Goal: Task Accomplishment & Management: Complete application form

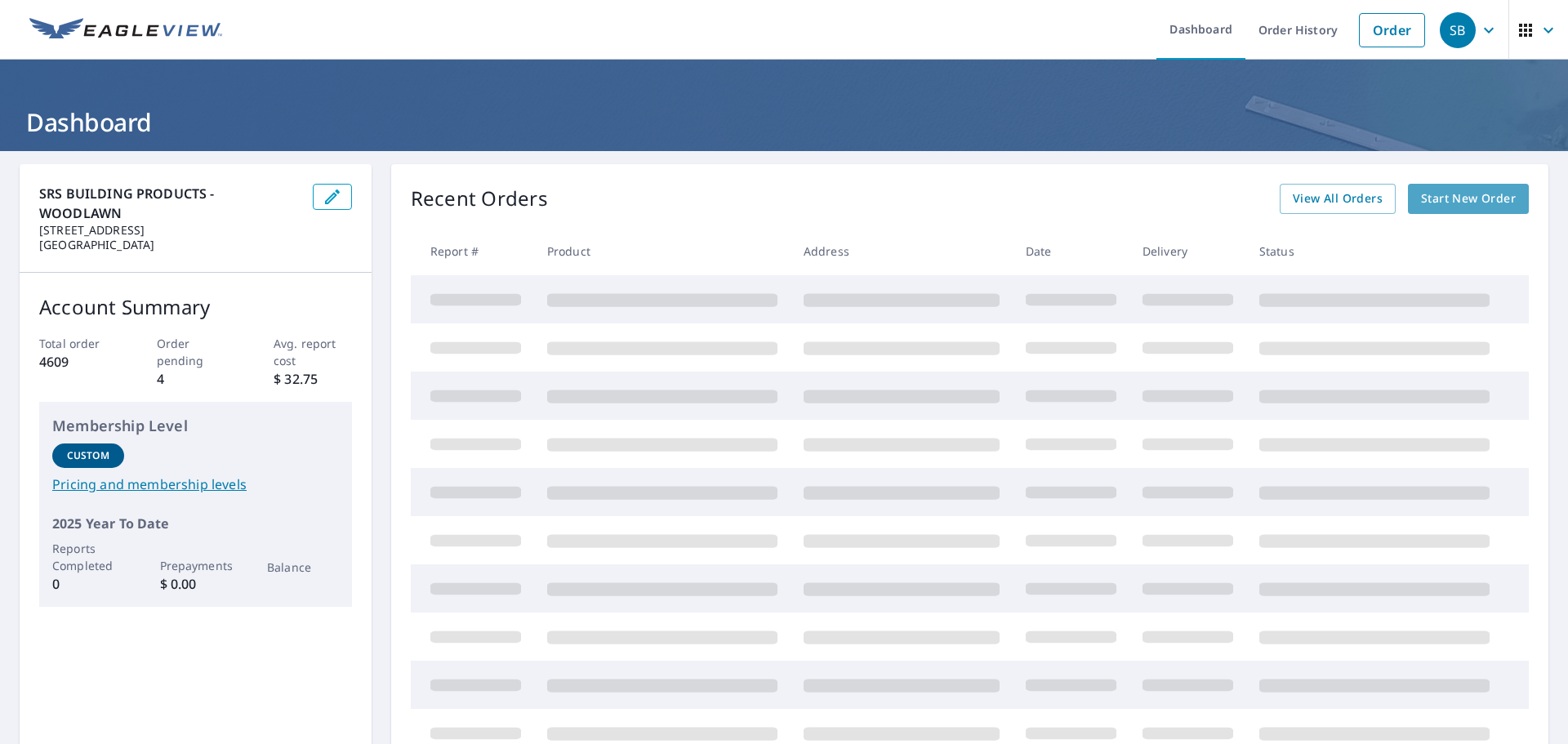
click at [1464, 197] on span "Start New Order" at bounding box center [1468, 199] width 95 height 21
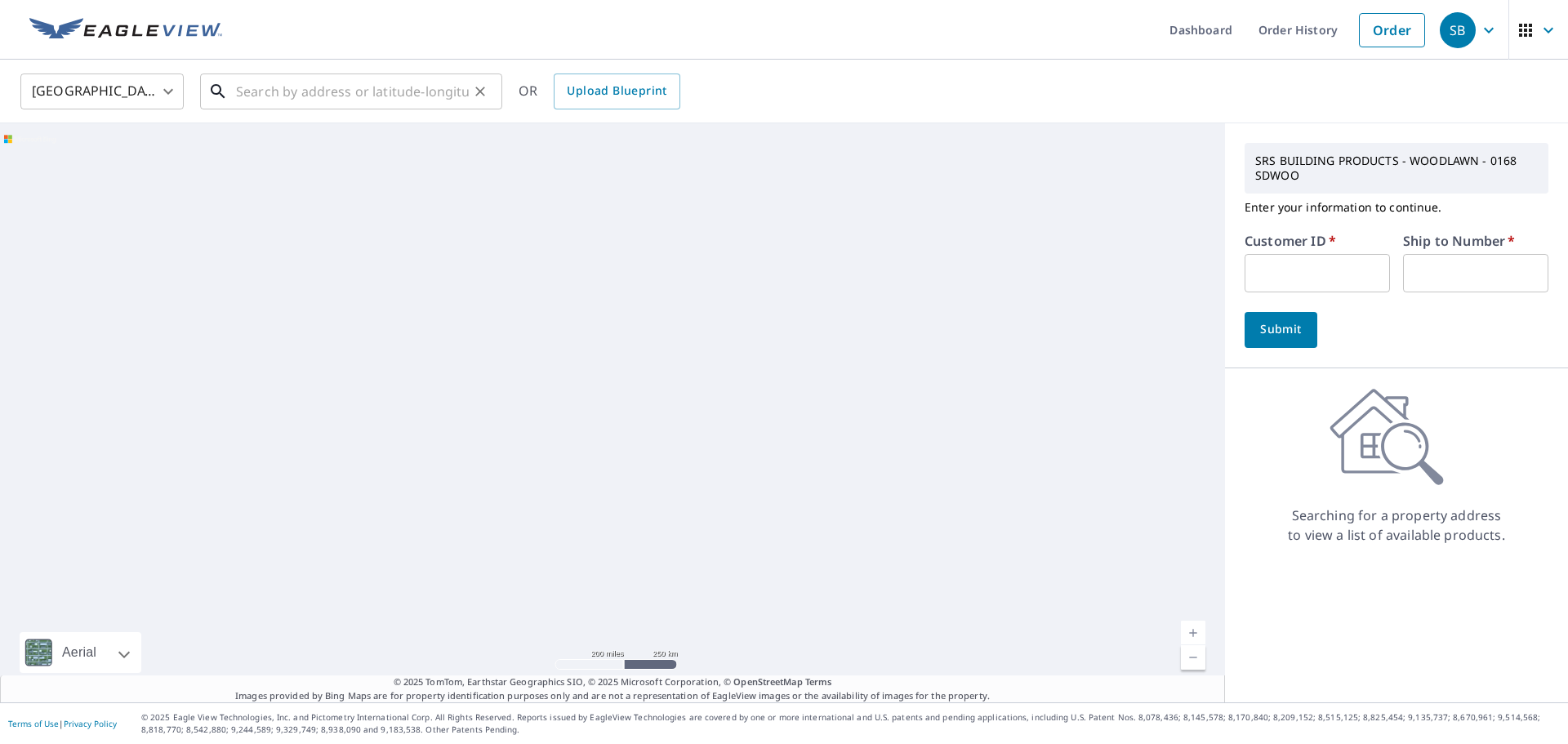
click at [348, 90] on input "text" at bounding box center [352, 91] width 233 height 46
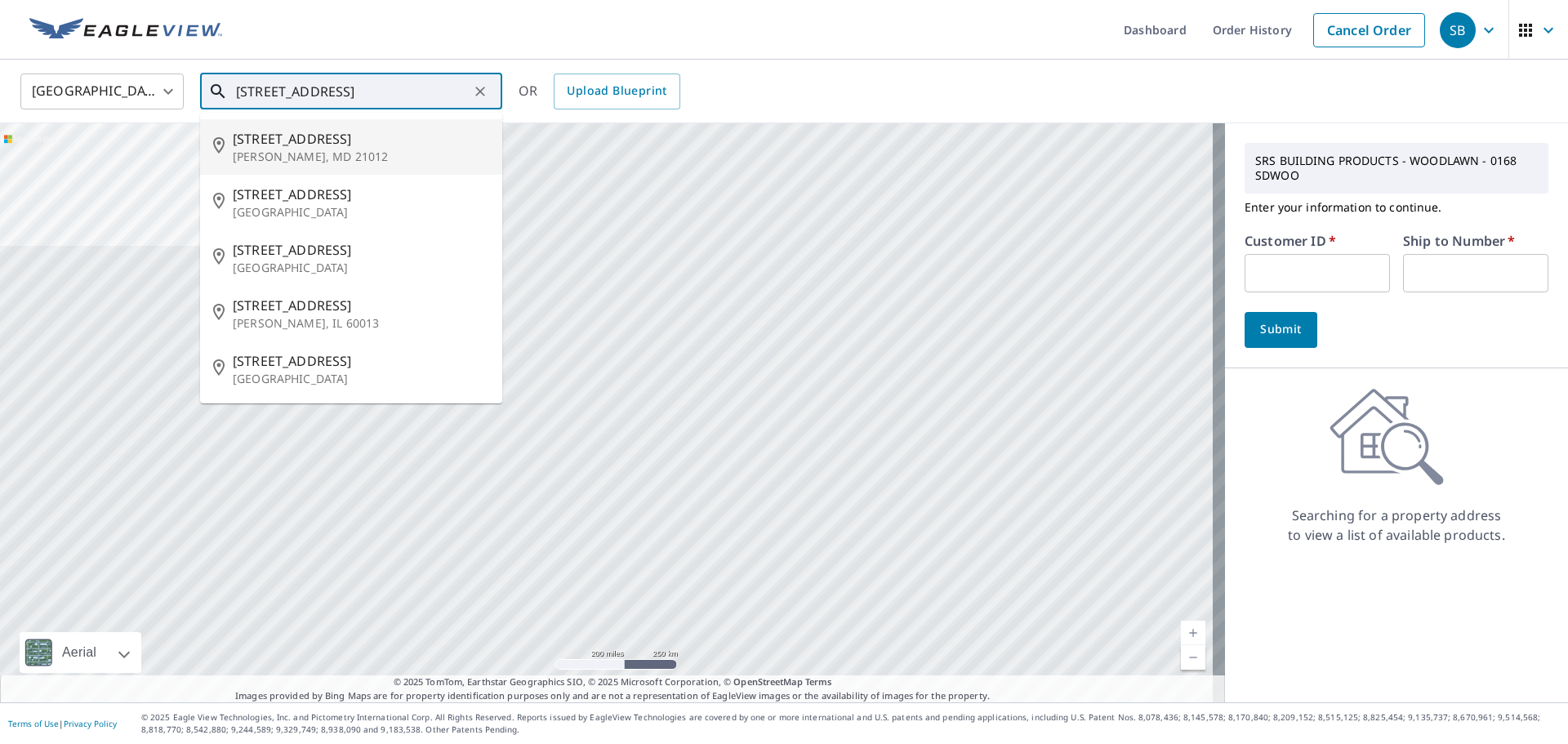
click at [318, 147] on span "[STREET_ADDRESS]" at bounding box center [361, 139] width 256 height 20
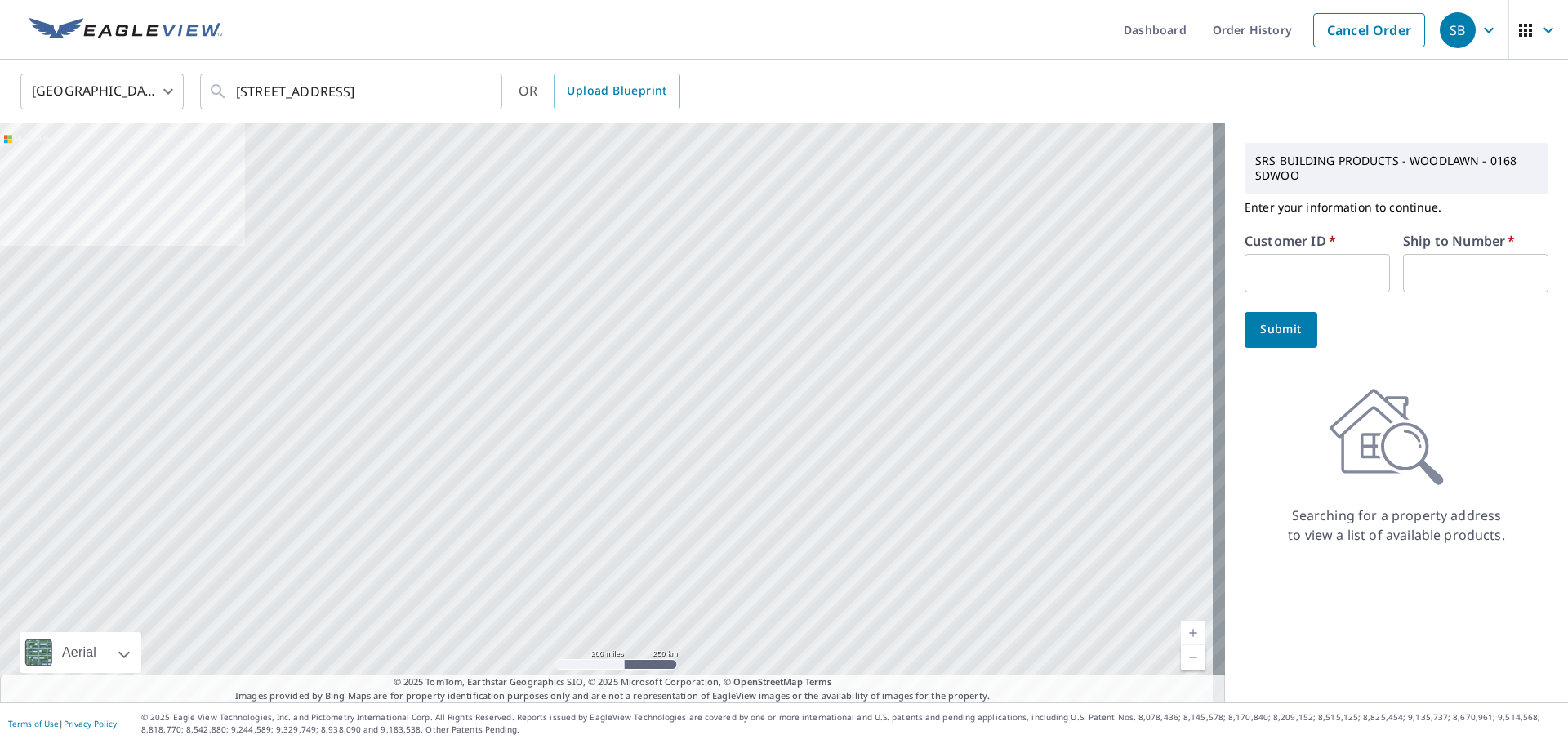
type input "[STREET_ADDRESS][PERSON_NAME]"
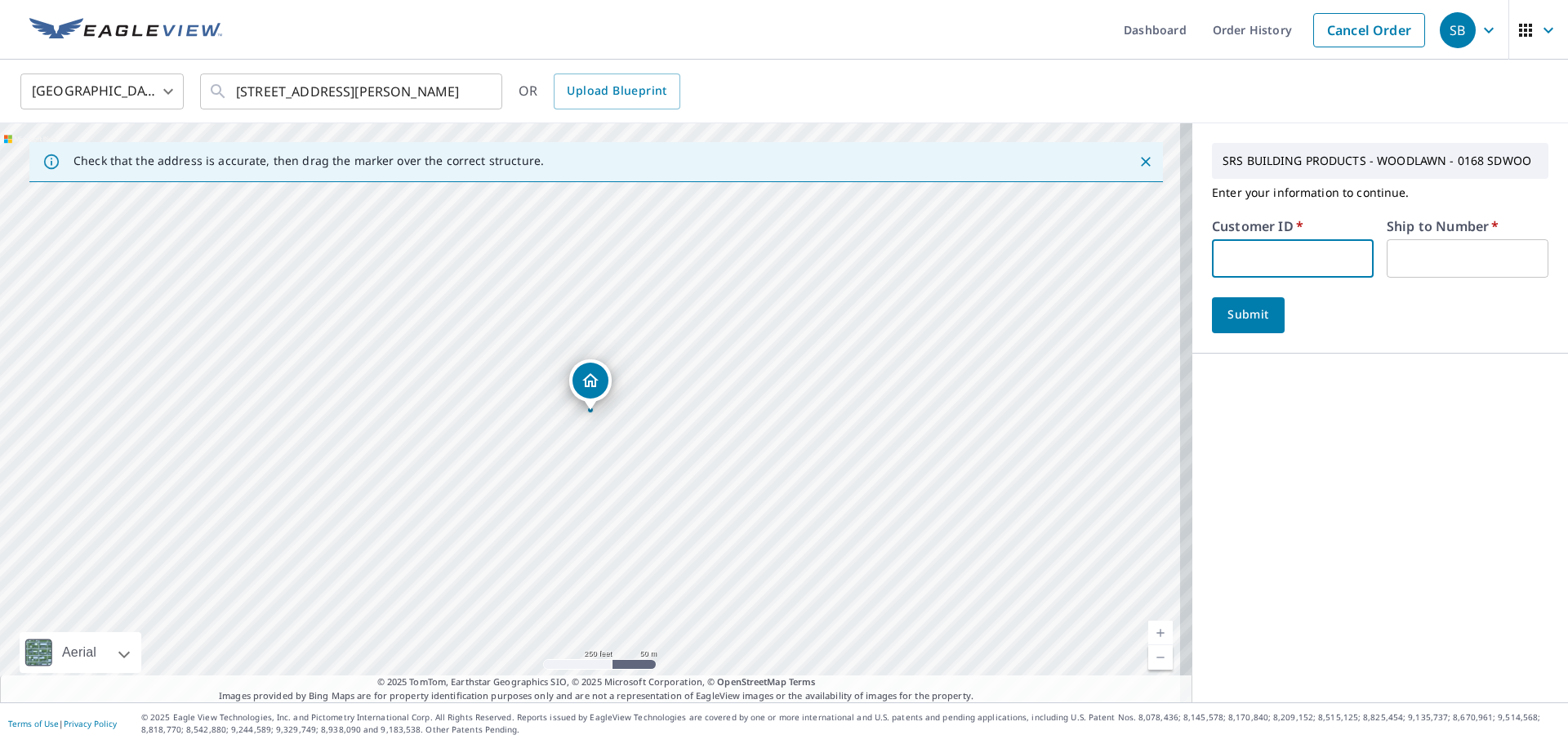
click at [1248, 262] on input "text" at bounding box center [1293, 258] width 162 height 39
type input "S023170"
click at [1430, 261] on input "text" at bounding box center [1468, 258] width 162 height 39
type input "2"
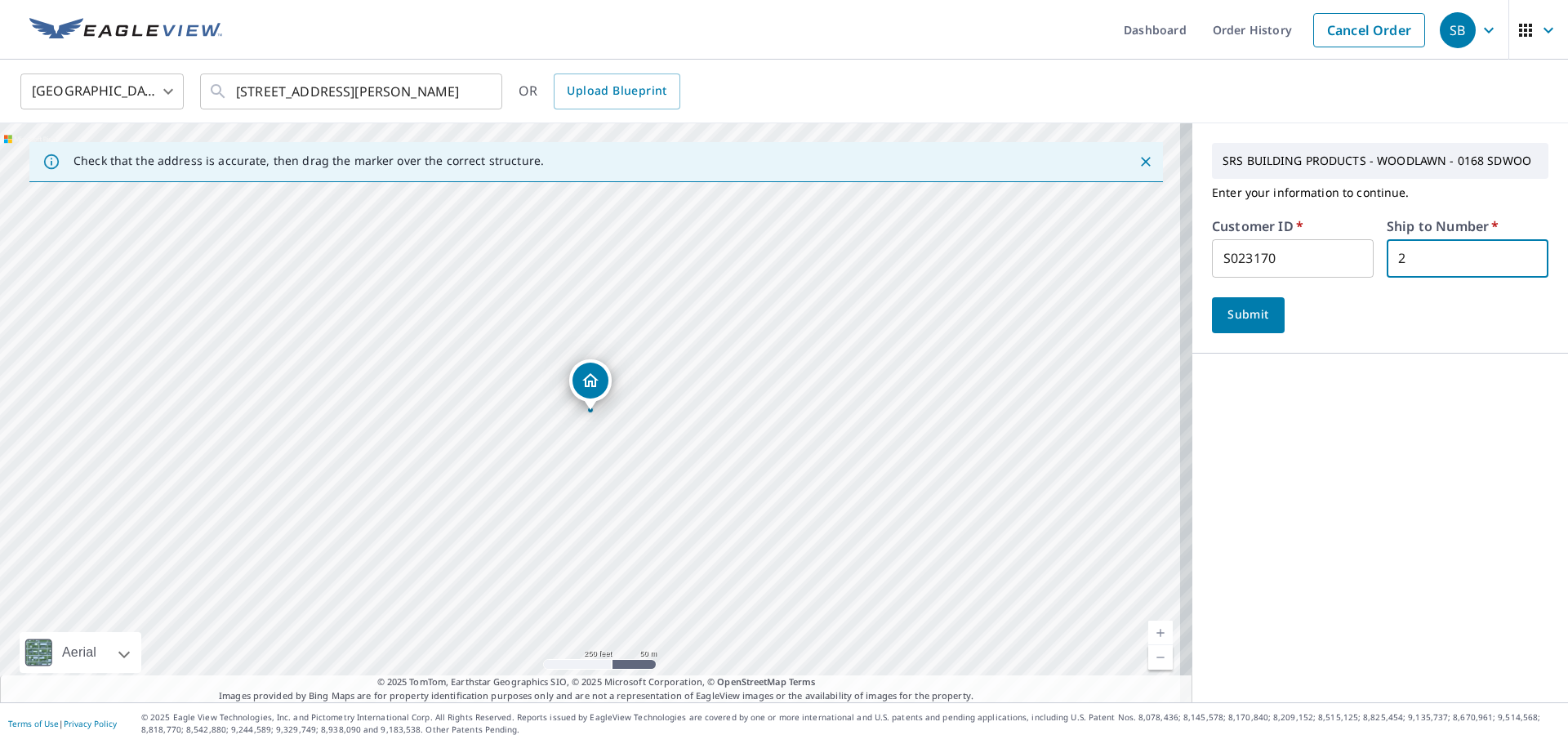
click at [1243, 317] on span "Submit" at bounding box center [1248, 315] width 47 height 21
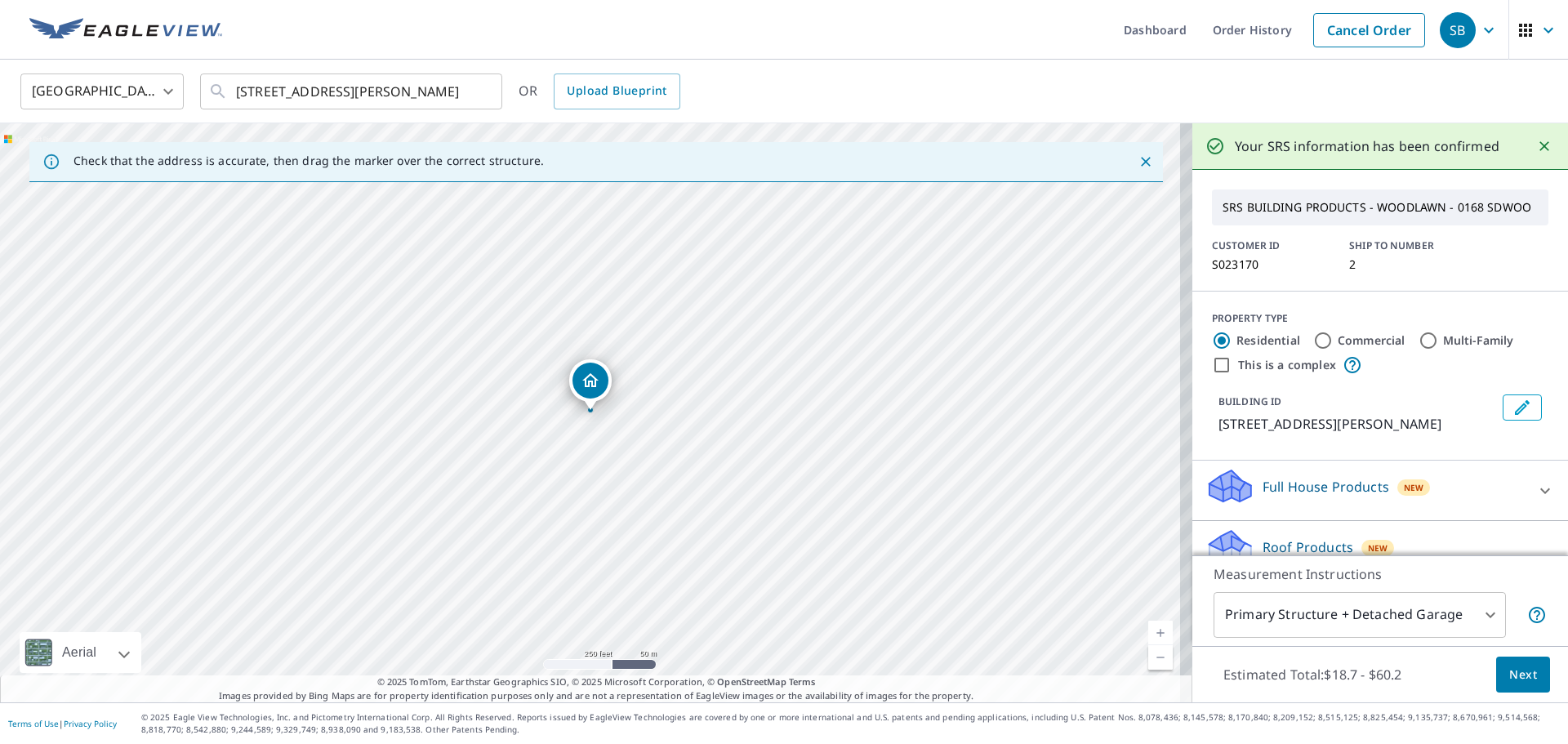
click at [1515, 668] on span "Next" at bounding box center [1524, 675] width 28 height 21
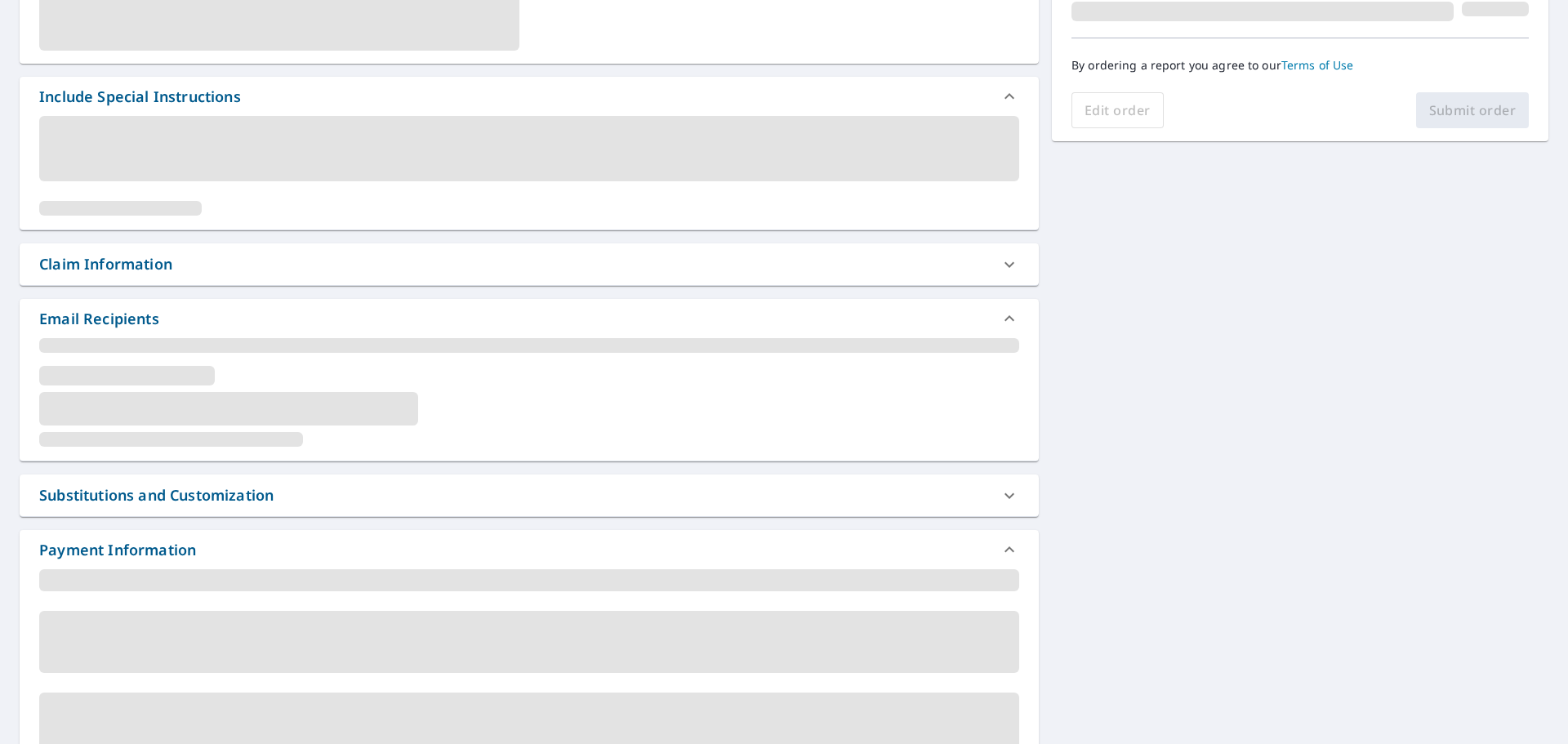
scroll to position [490, 0]
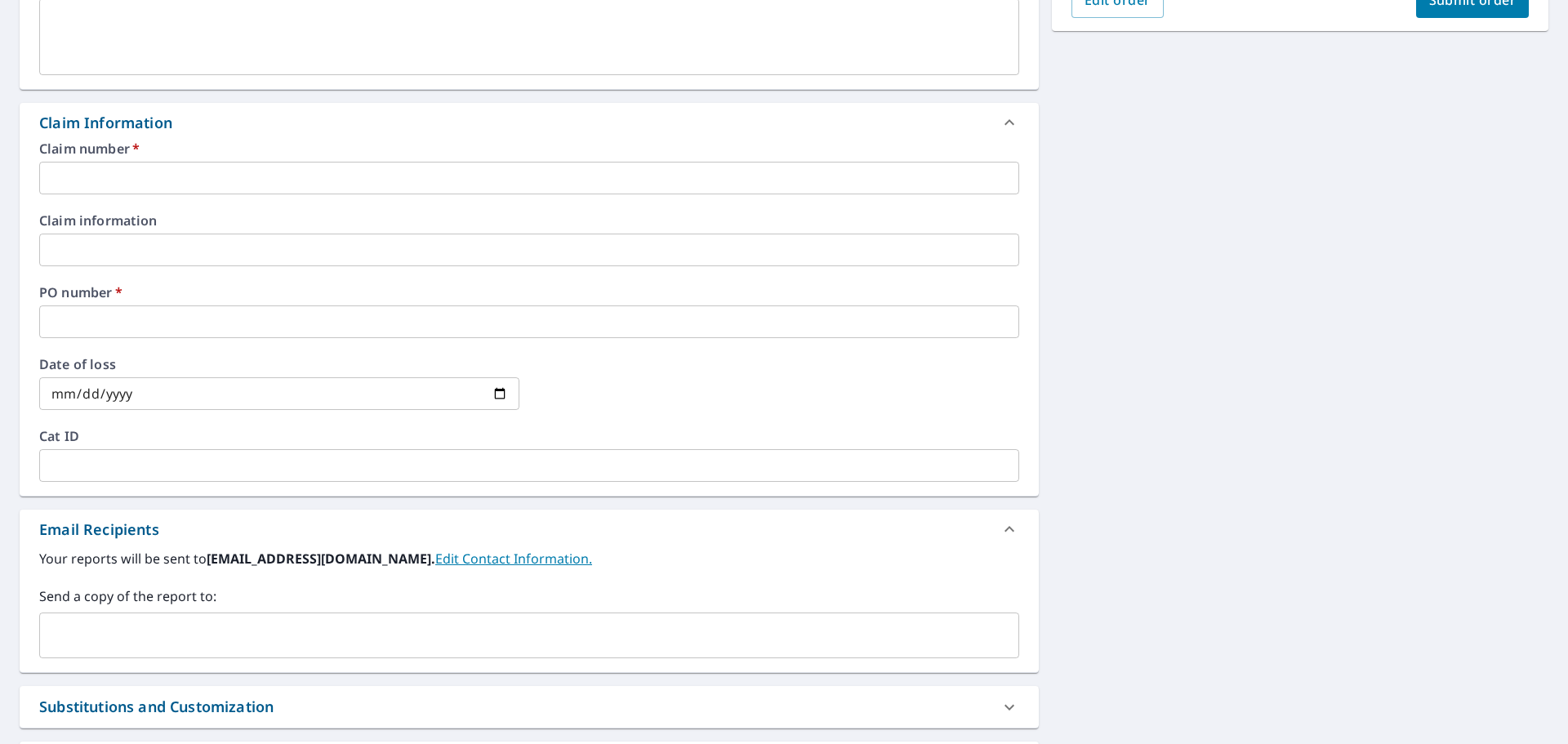
click at [216, 183] on input "text" at bounding box center [529, 178] width 980 height 33
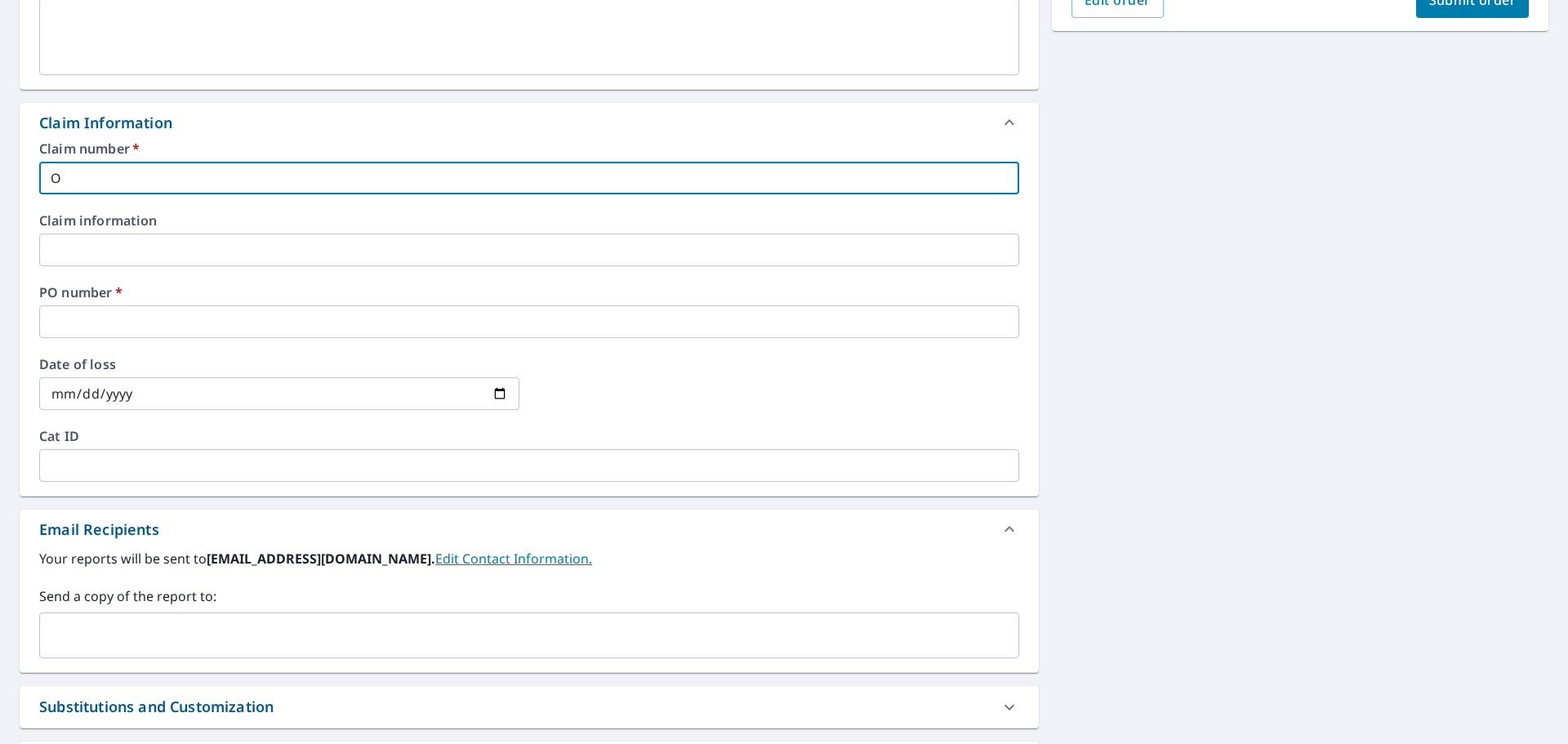
type input "O"
checkbox input "true"
type input "Od"
checkbox input "true"
type input "Ody"
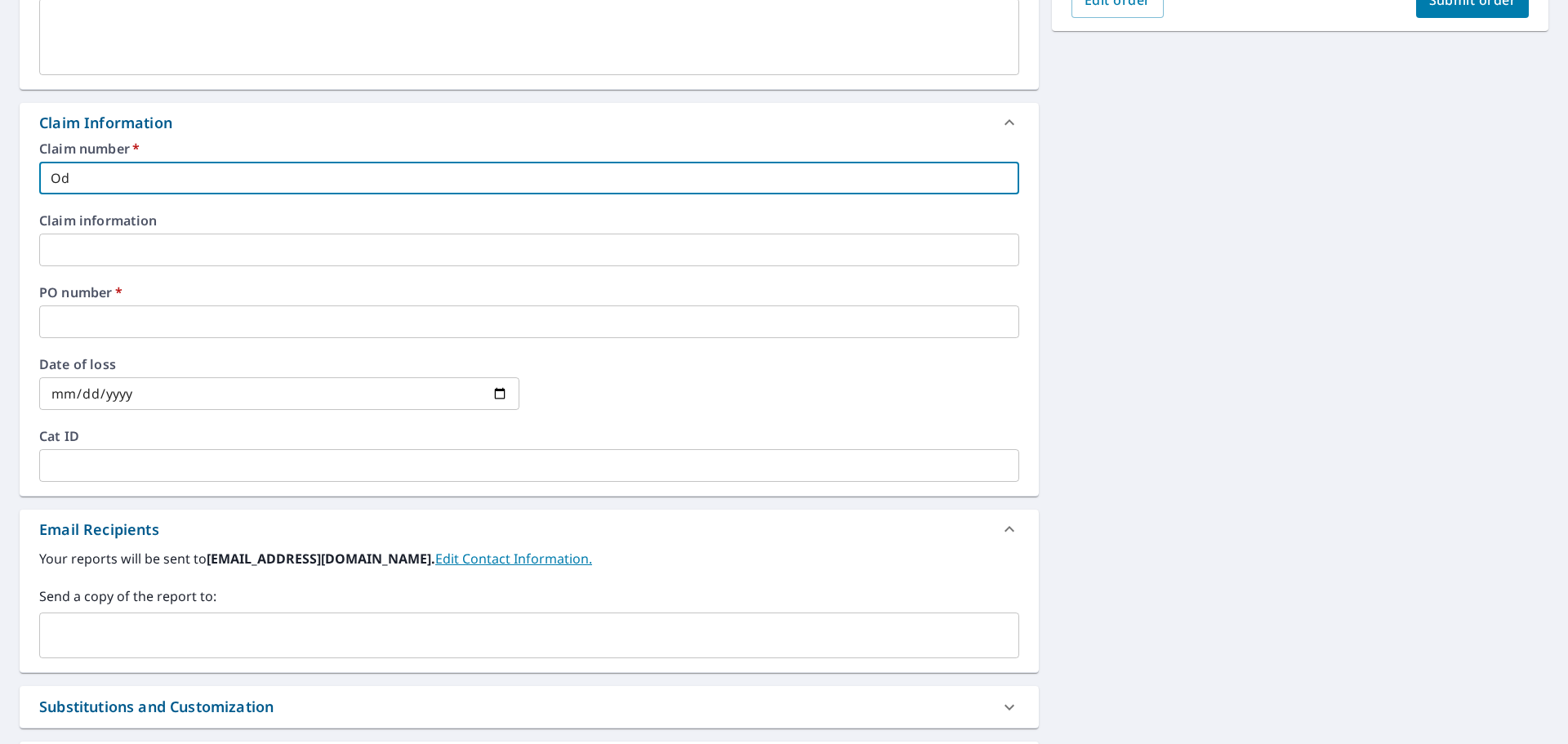
checkbox input "true"
type input "Odys"
checkbox input "true"
type input "Odyss"
checkbox input "true"
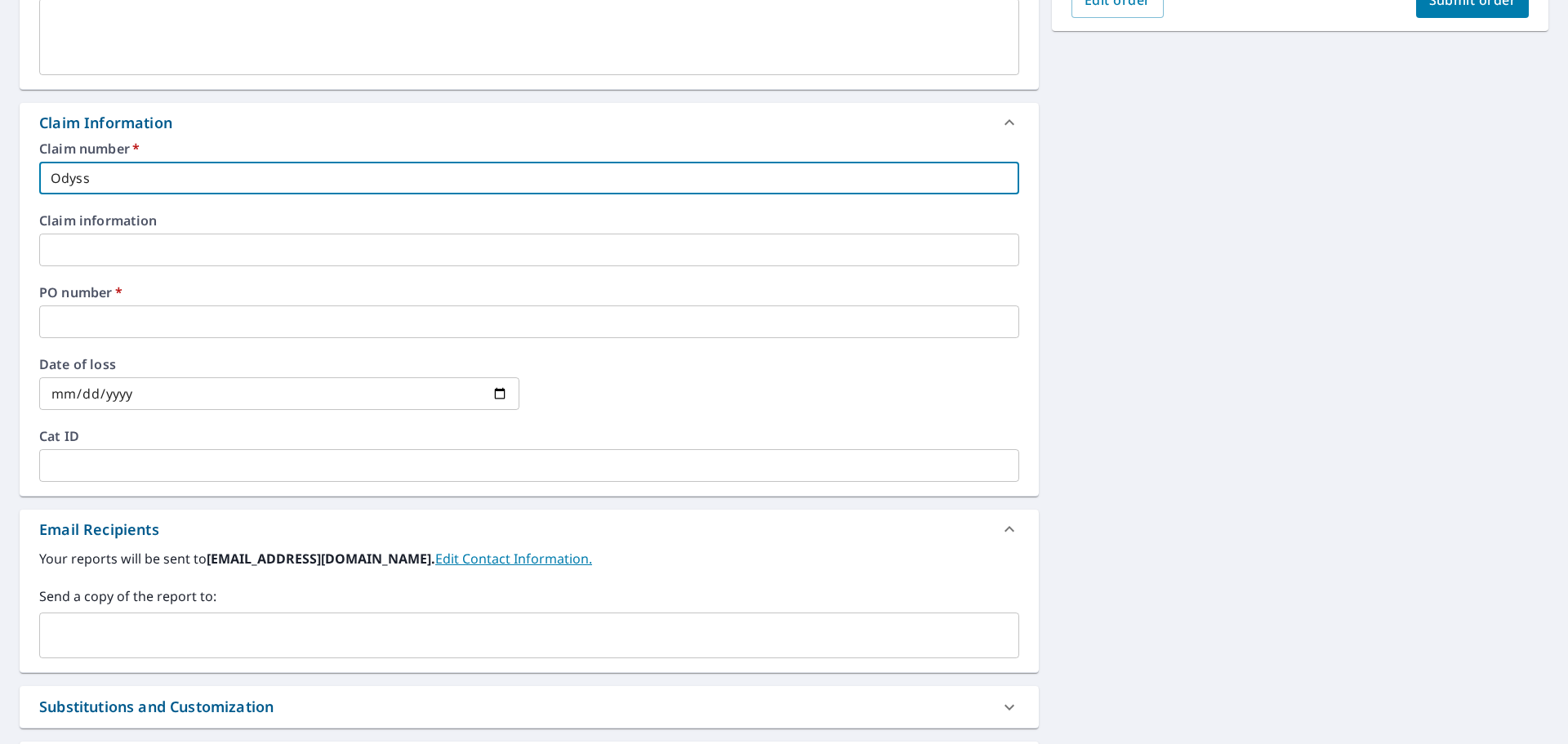
type input "Odysse"
checkbox input "true"
type input "Odyssey"
checkbox input "true"
type input "Odyssey"
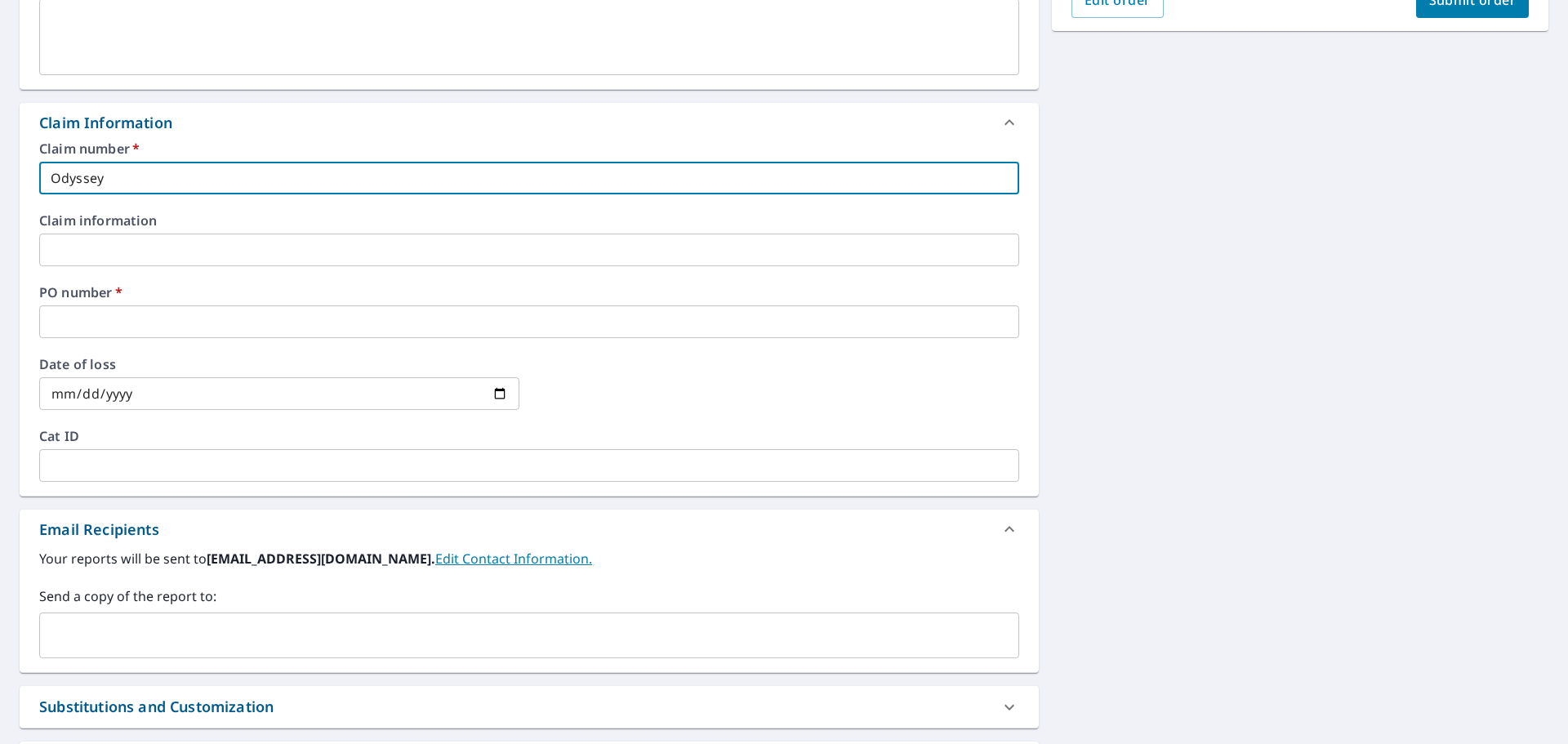
checkbox input "true"
type input "Odyssey 5"
checkbox input "true"
type input "Odyssey 51"
checkbox input "true"
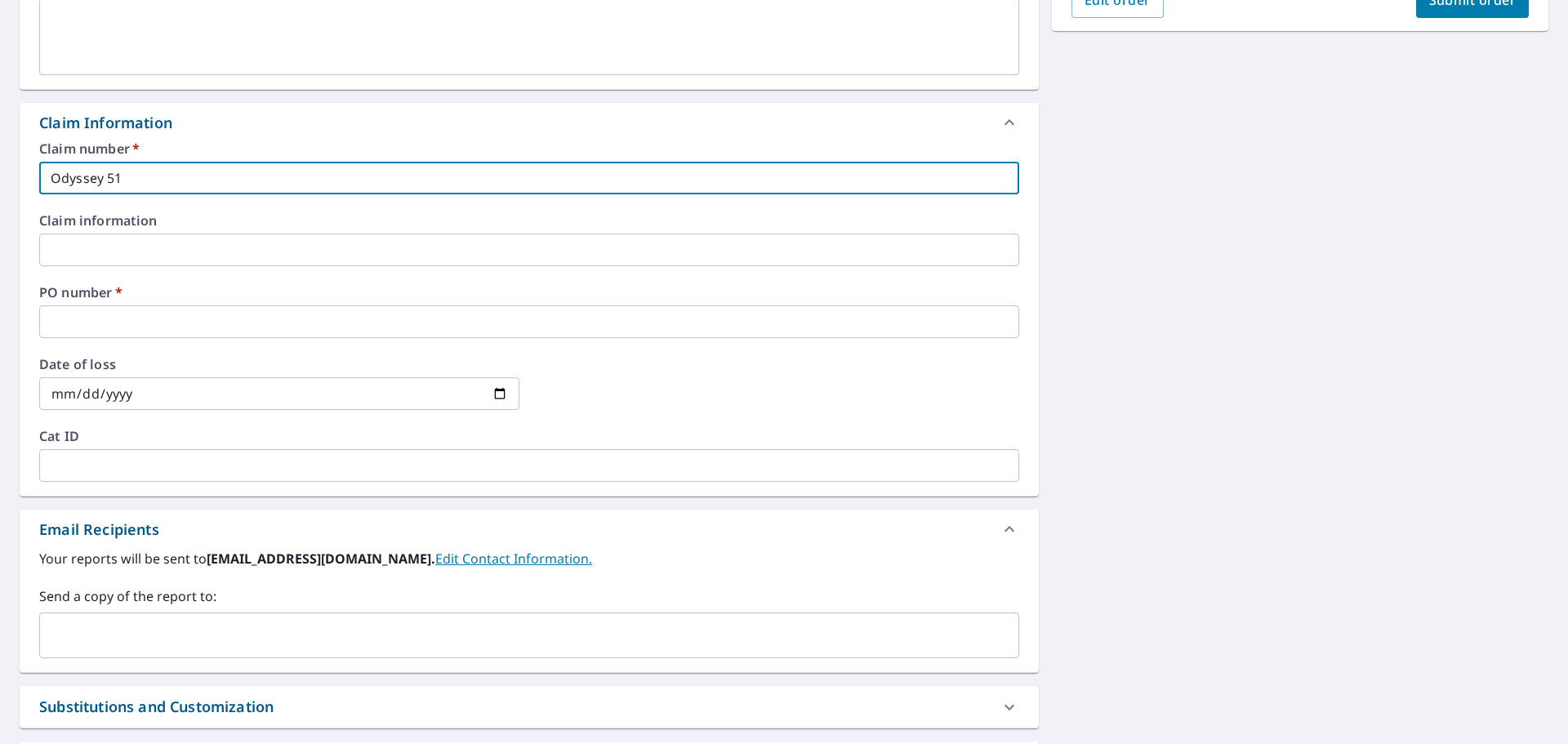
type input "Odyssey 511"
checkbox input "true"
type input "Odyssey 5110"
checkbox input "true"
type input "Odyssey 5110"
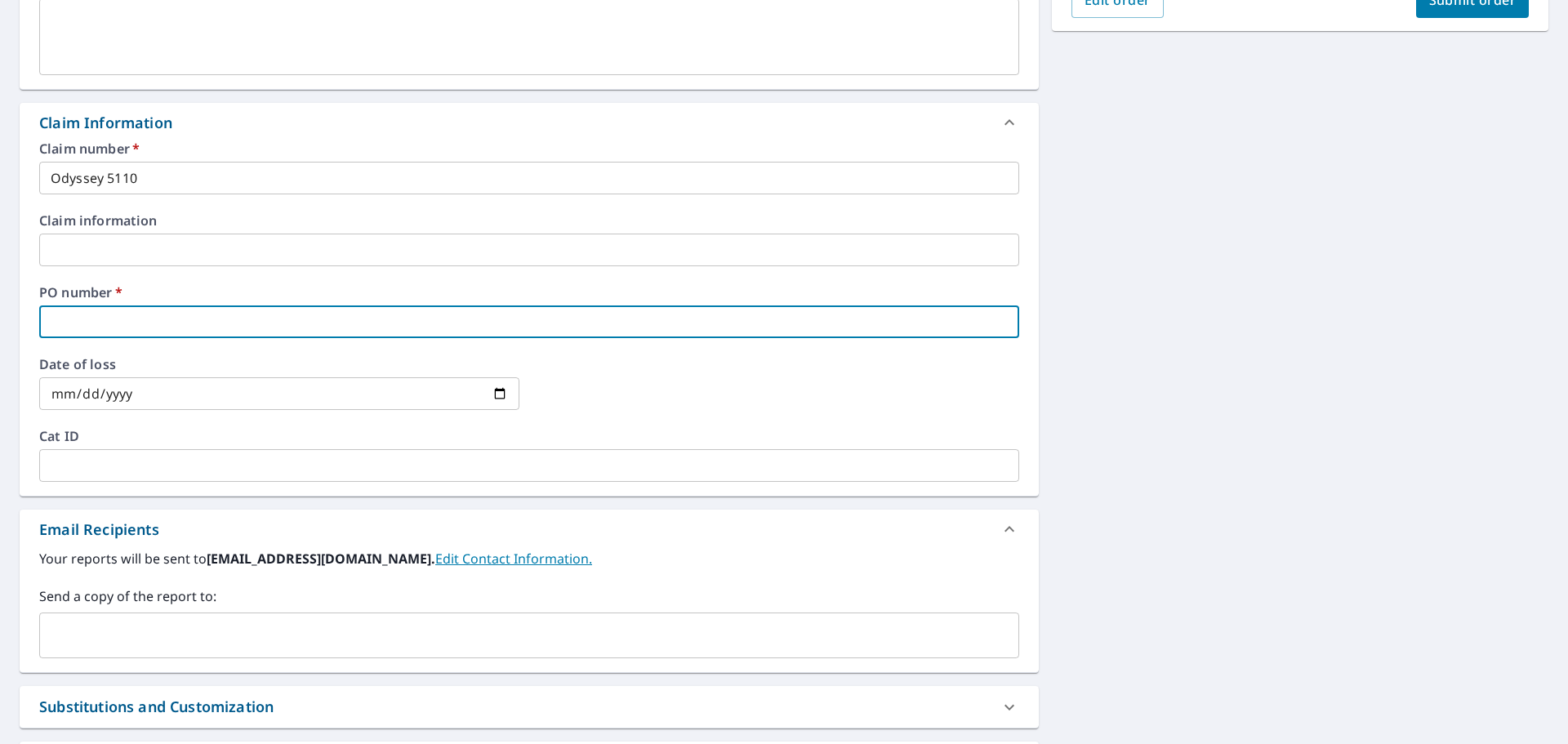
type input "O"
checkbox input "true"
type input "Od"
checkbox input "true"
type input "Ody"
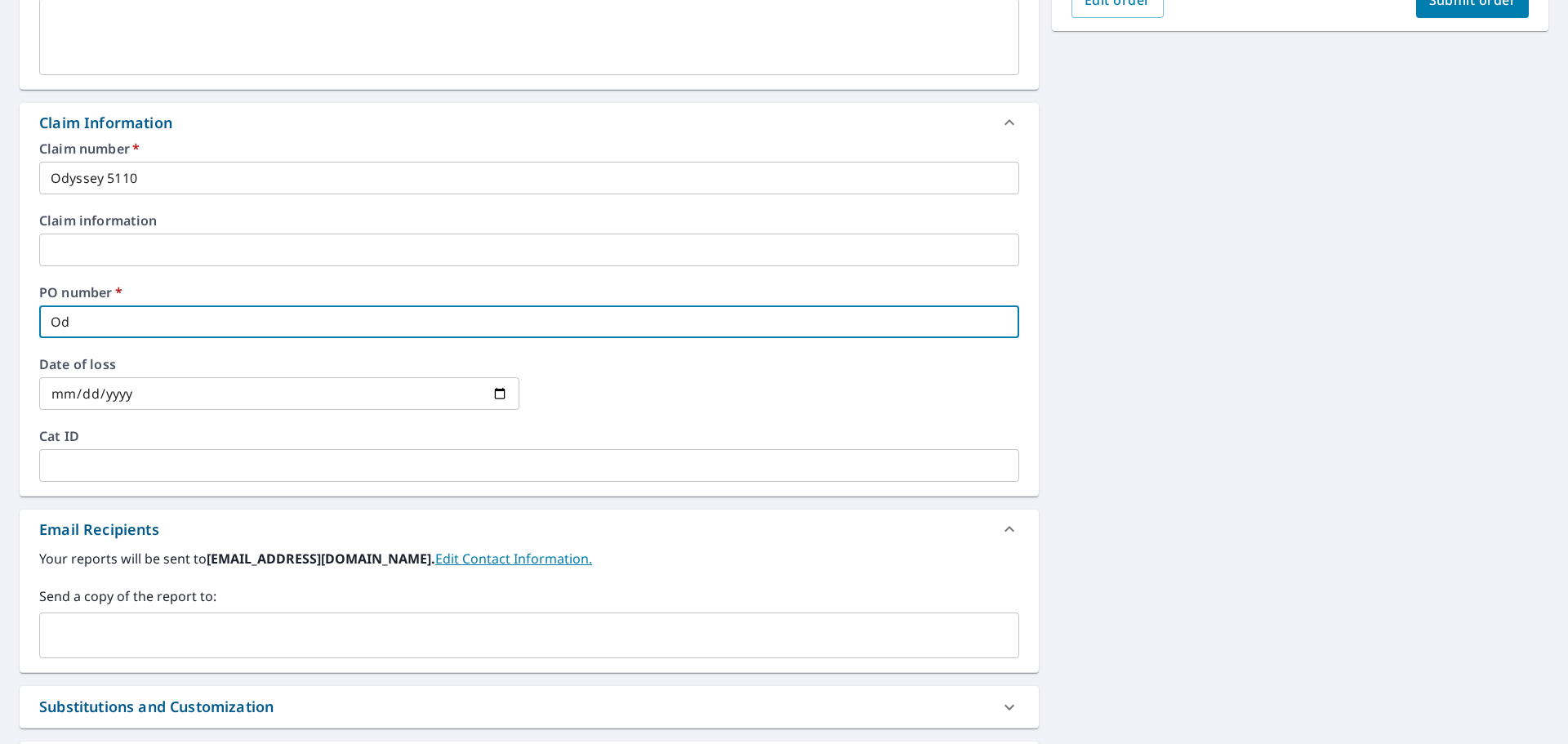
checkbox input "true"
type input "Odys"
checkbox input "true"
type input "Odyss"
checkbox input "true"
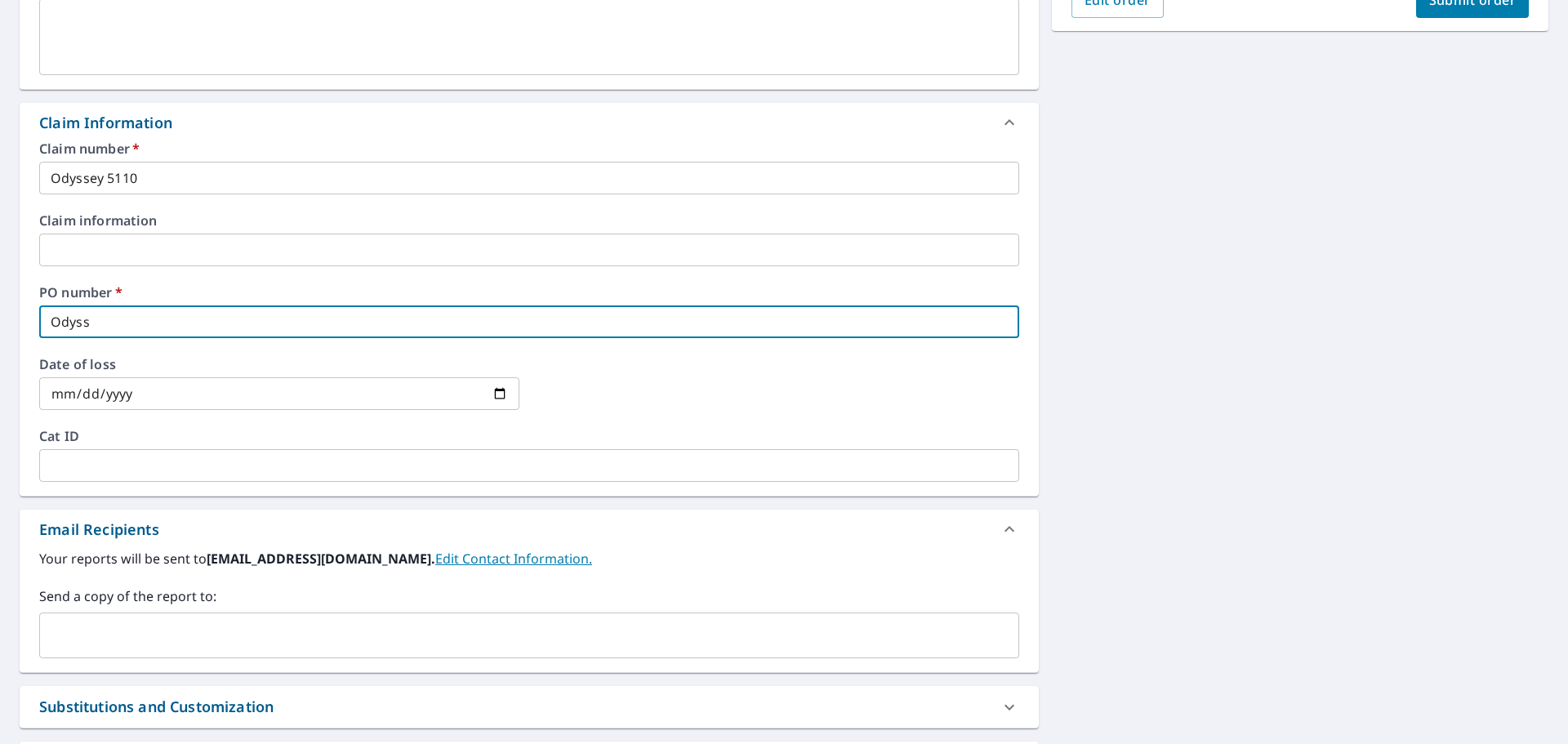
type input "Odysse"
checkbox input "true"
type input "Odyssey"
checkbox input "true"
type input "Odyssey"
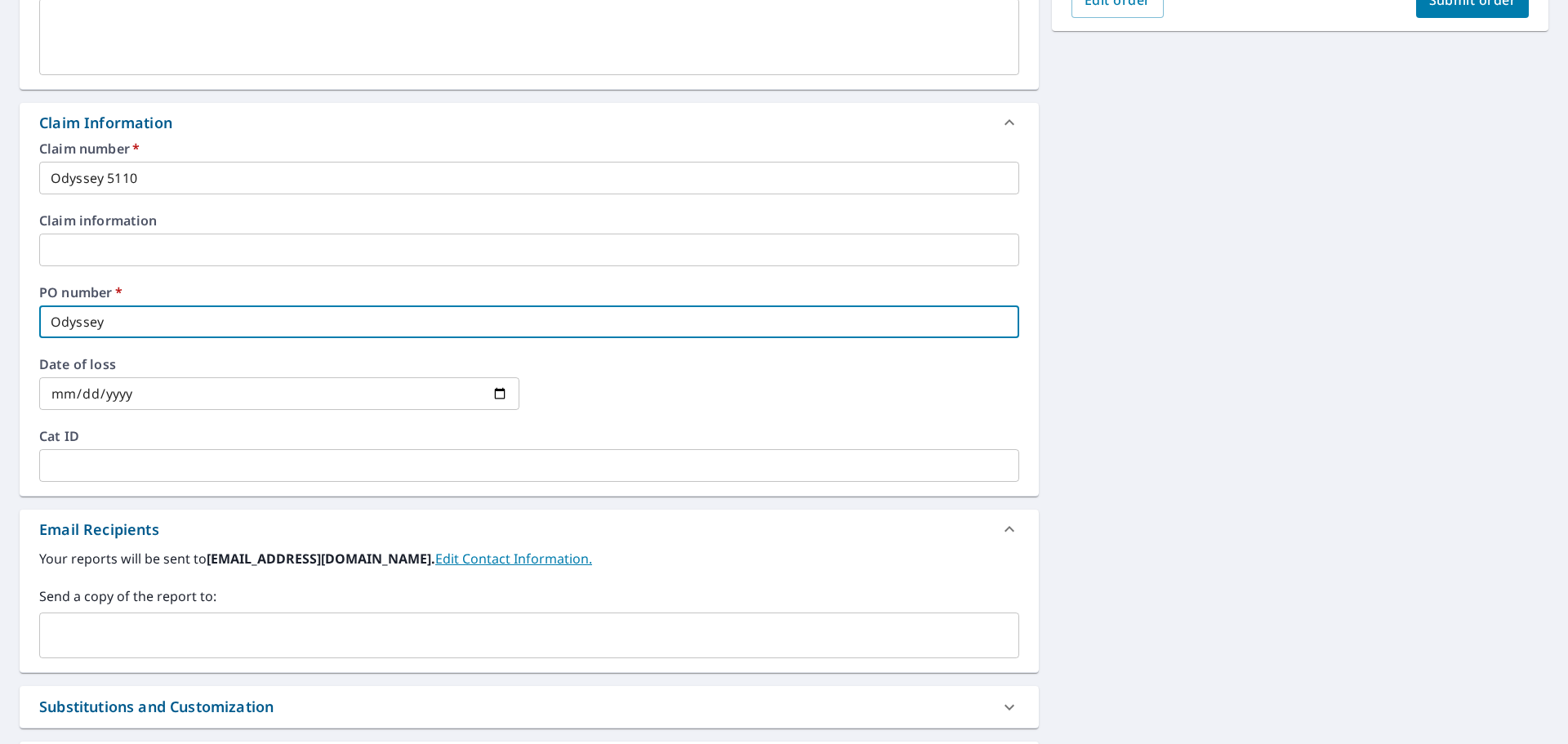
checkbox input "true"
type input "Odyssey 5"
checkbox input "true"
type input "Odyssey 51"
checkbox input "true"
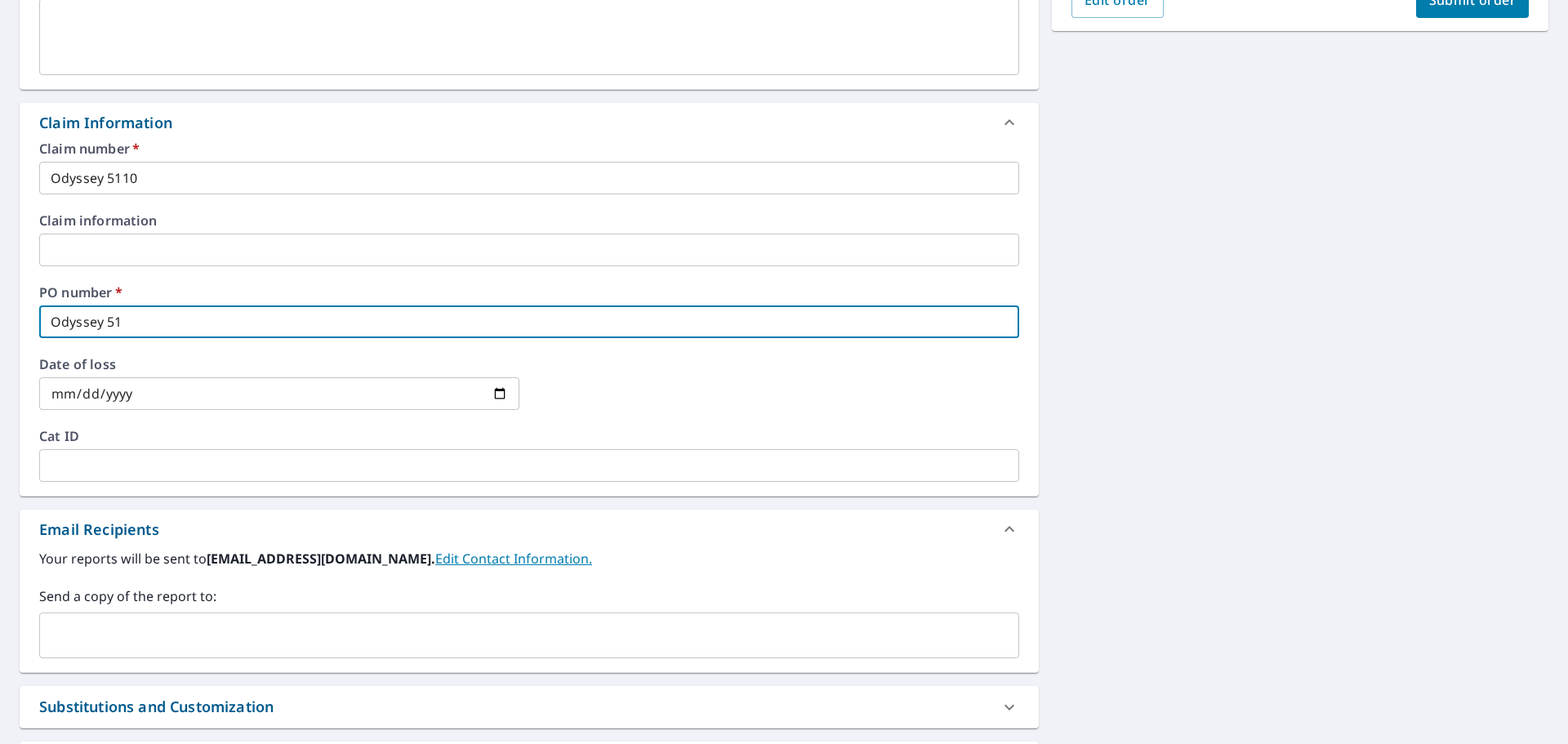
type input "Odyssey 511"
checkbox input "true"
type input "Odyssey 5110"
checkbox input "true"
type input "Odyssey 5110"
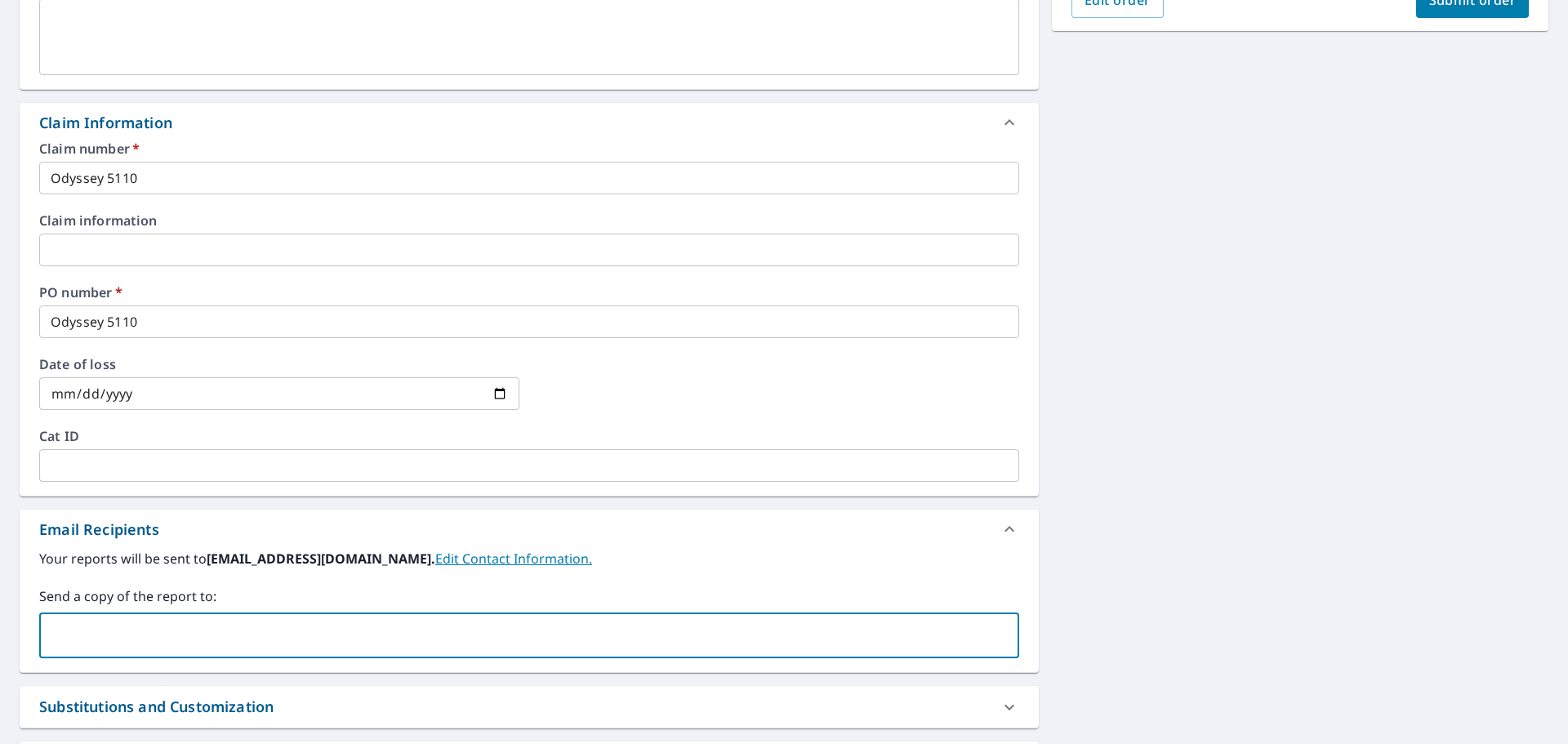
click at [108, 633] on input "text" at bounding box center [517, 635] width 941 height 31
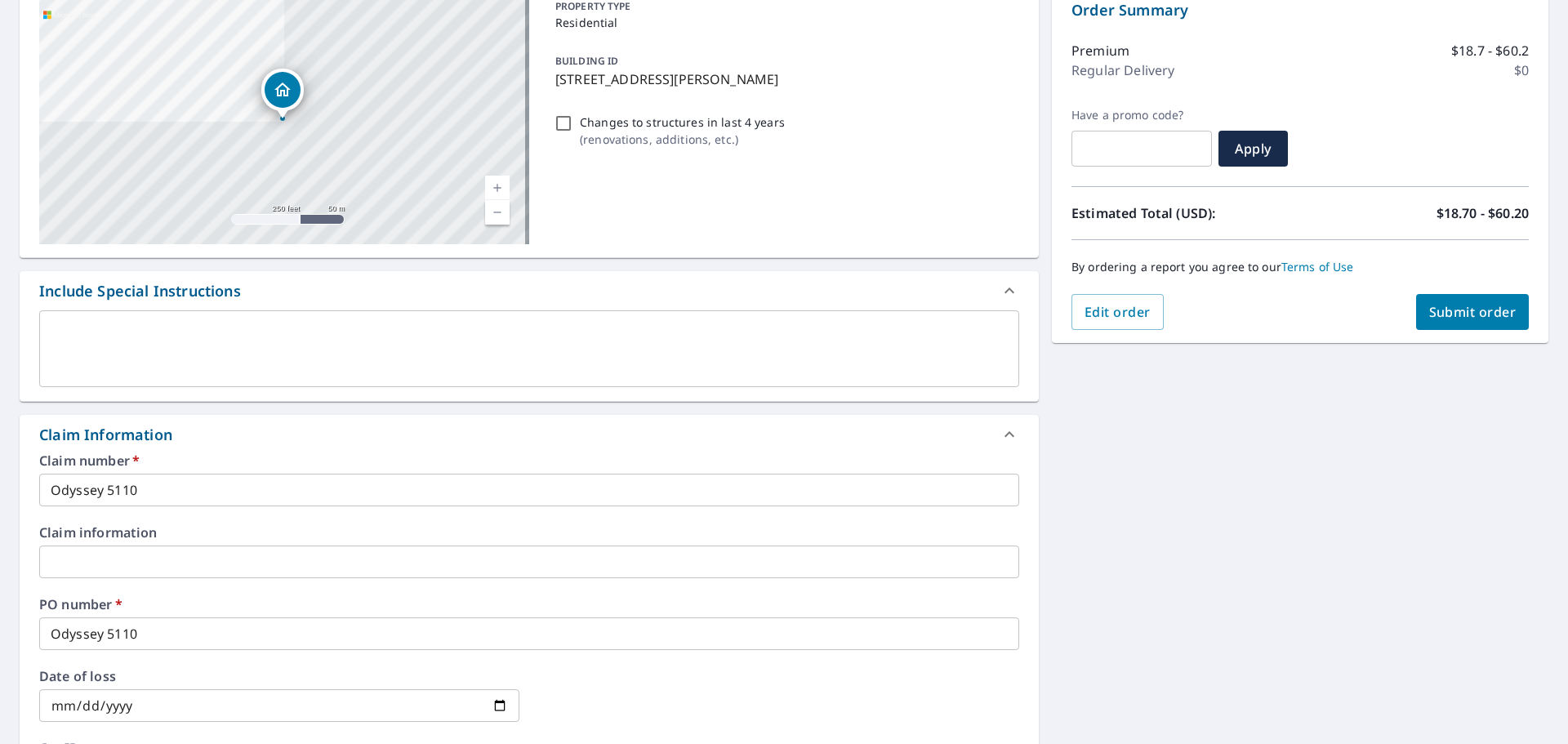
scroll to position [81, 0]
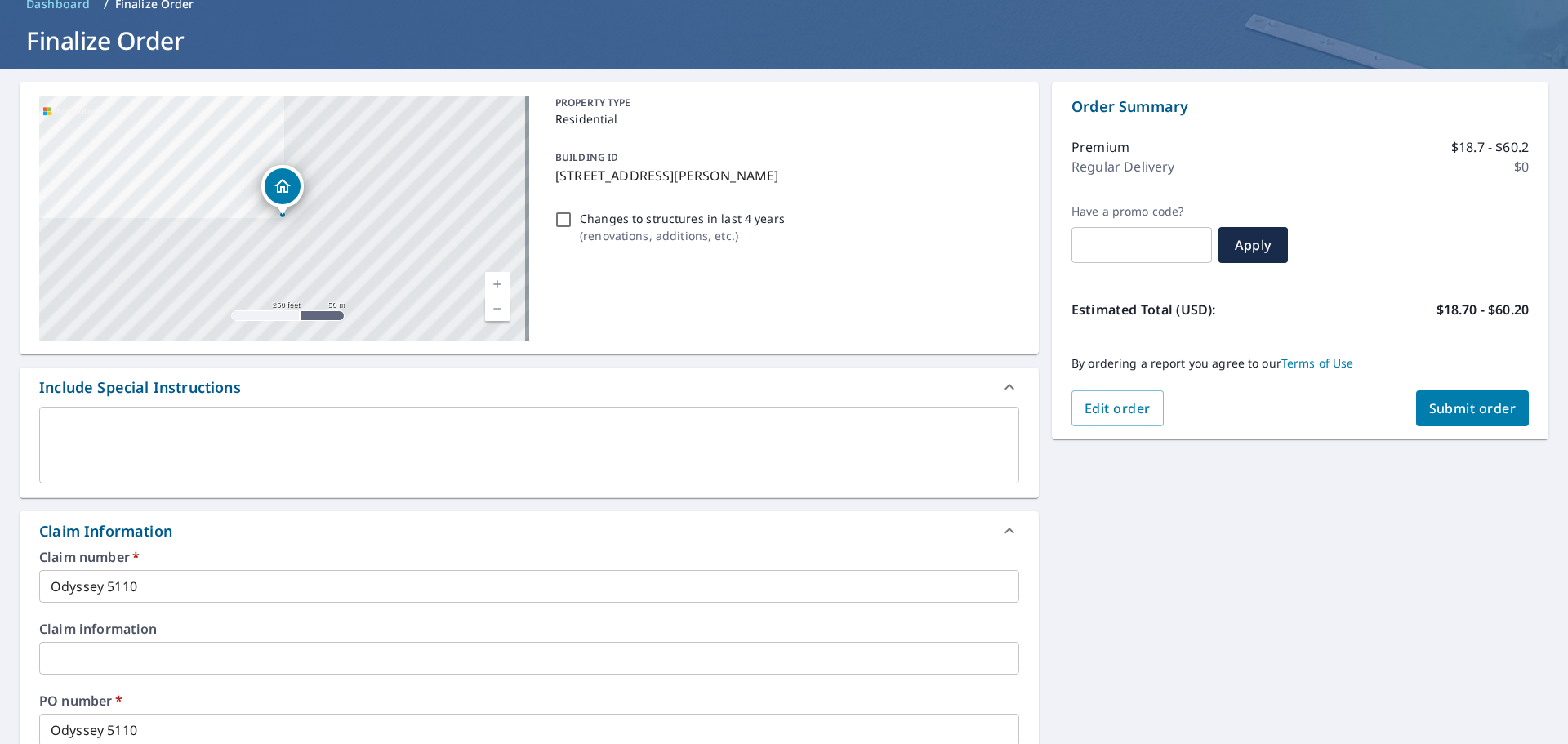
type input "[EMAIL_ADDRESS][DOMAIN_NAME]"
click at [1453, 405] on span "Submit order" at bounding box center [1473, 409] width 87 height 18
checkbox input "true"
